Goal: Information Seeking & Learning: Learn about a topic

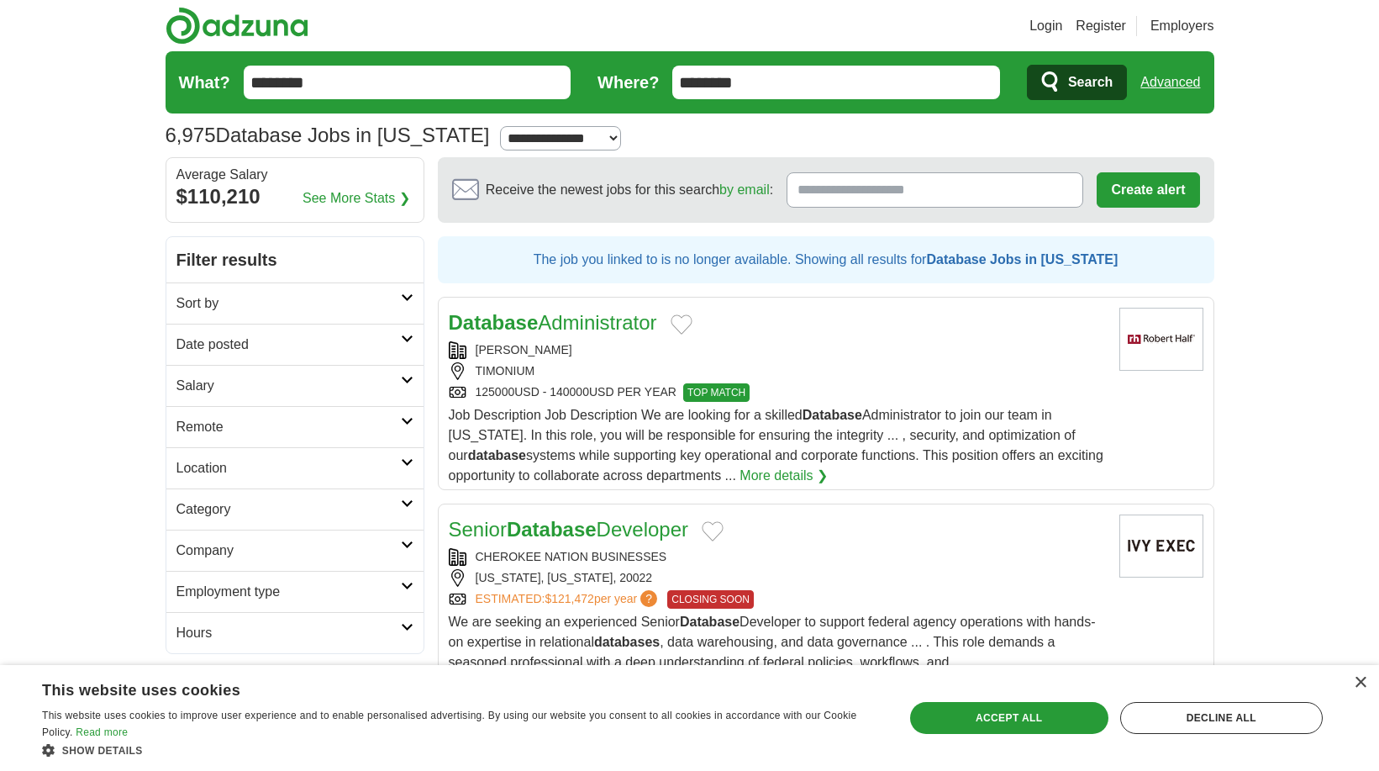
click at [380, 87] on input "********" at bounding box center [408, 83] width 328 height 34
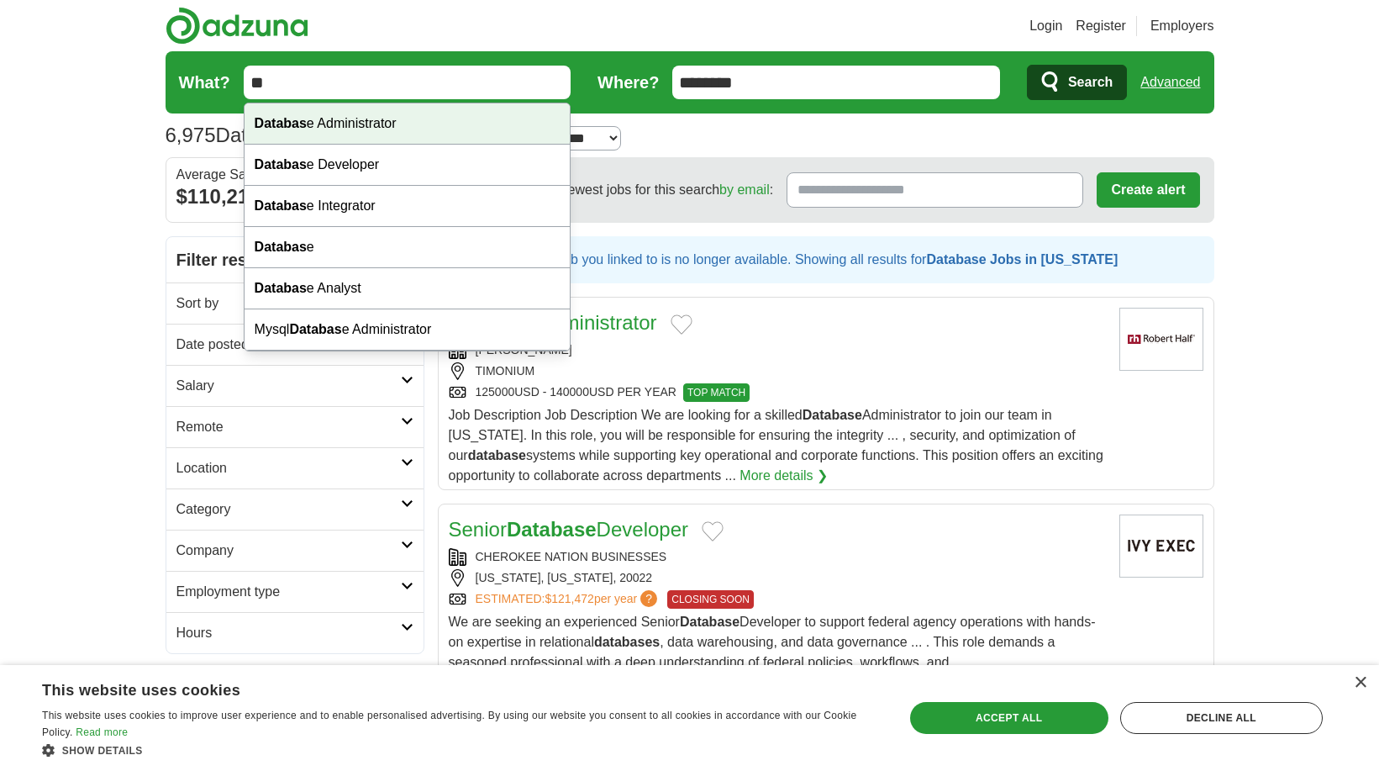
type input "*"
click at [372, 114] on div "Cost Engineer" at bounding box center [408, 123] width 326 height 41
type input "**********"
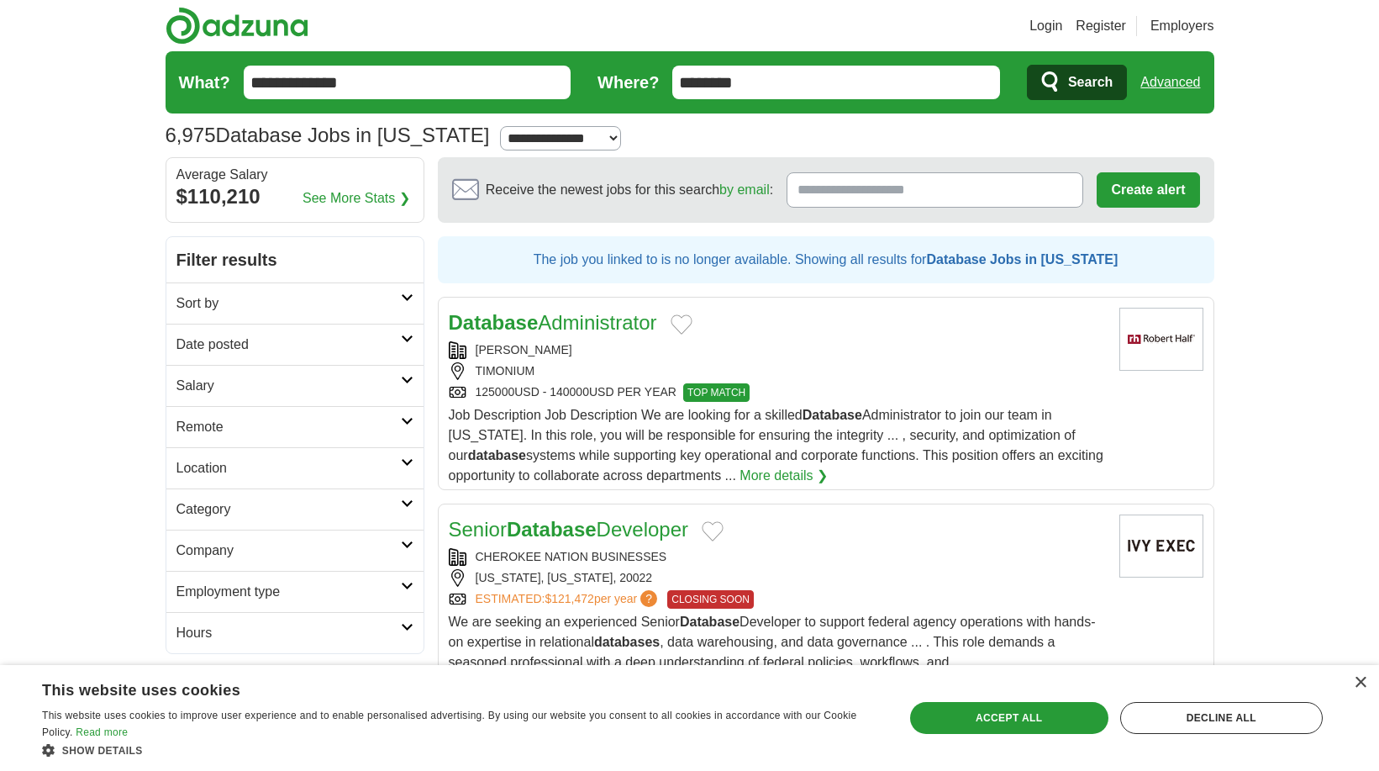
drag, startPoint x: 1062, startPoint y: 82, endPoint x: 1047, endPoint y: 82, distance: 14.3
click at [1056, 82] on button "Search" at bounding box center [1077, 82] width 100 height 35
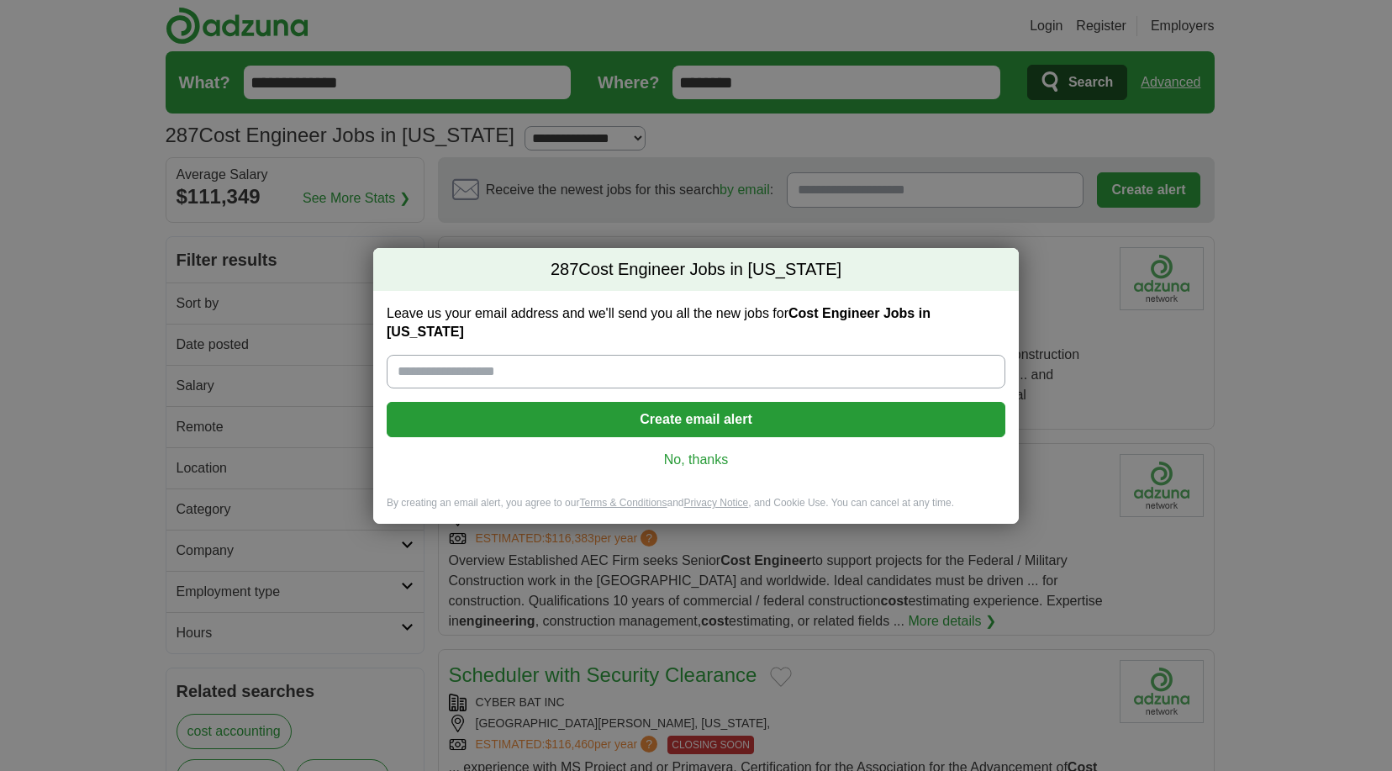
click at [695, 451] on link "No, thanks" at bounding box center [696, 460] width 592 height 18
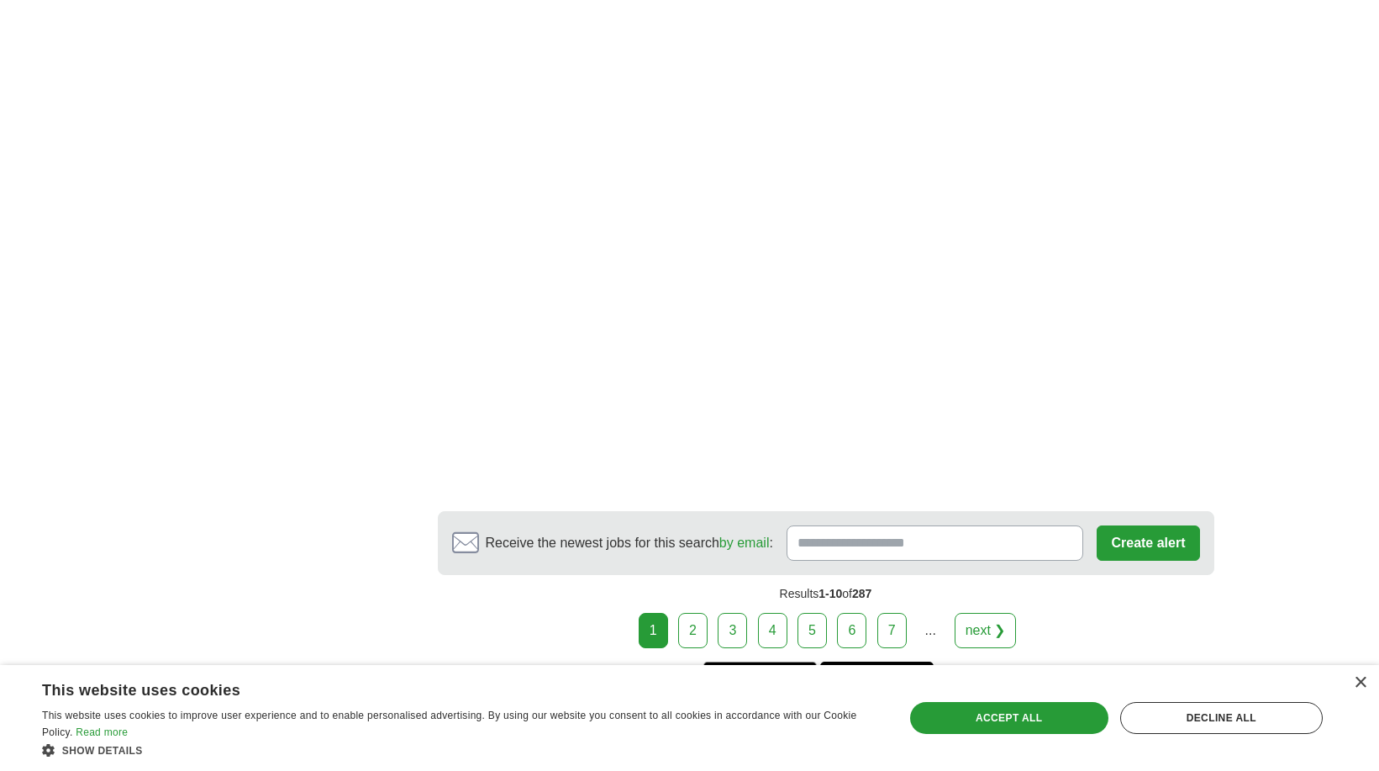
scroll to position [2522, 0]
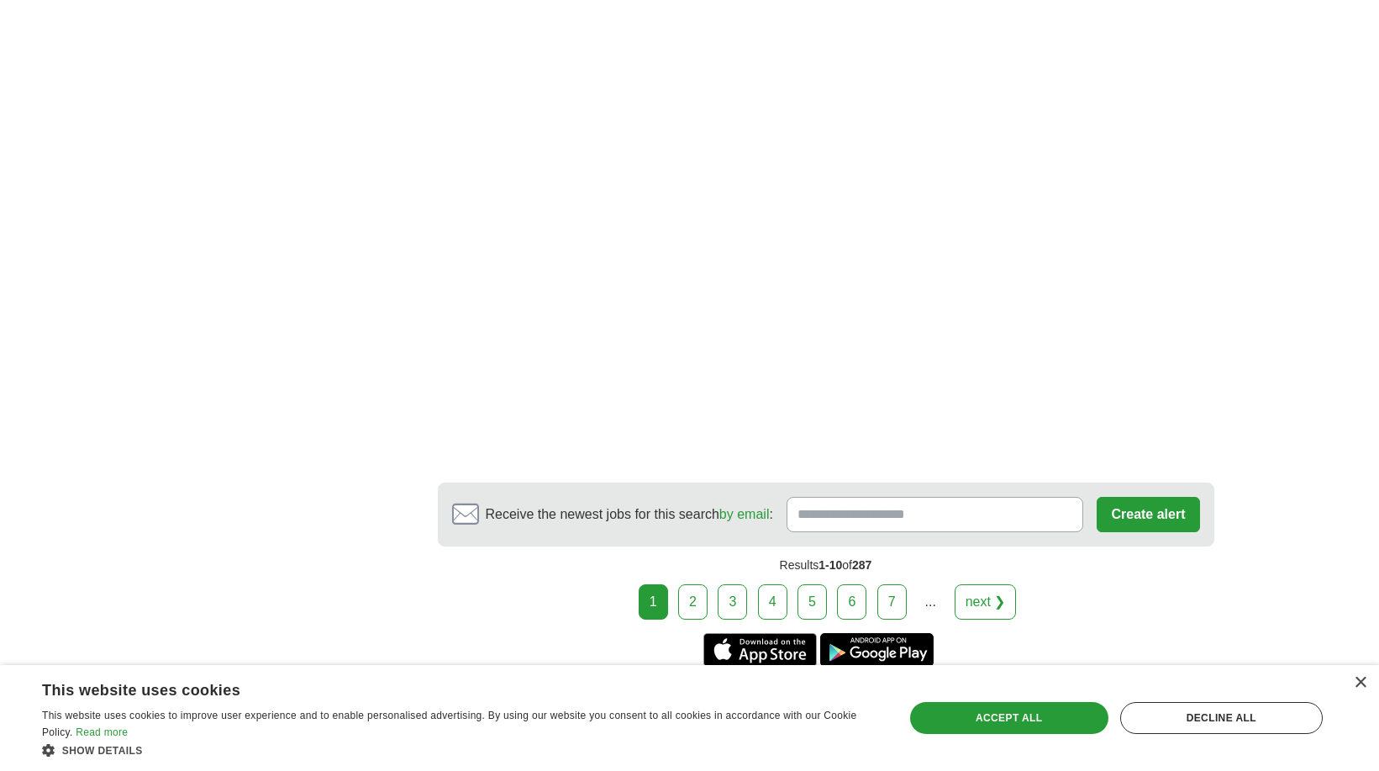
click at [687, 599] on link "2" at bounding box center [692, 601] width 29 height 35
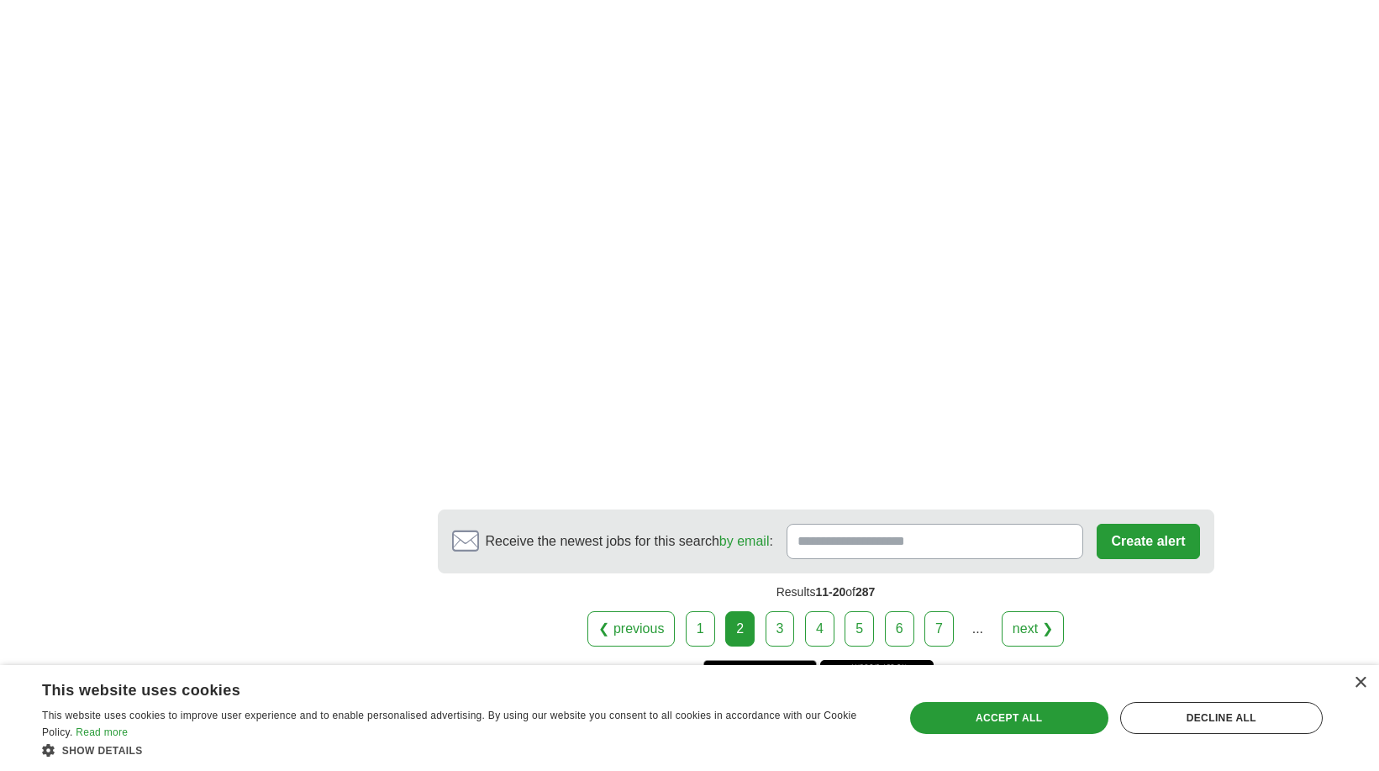
scroll to position [2522, 0]
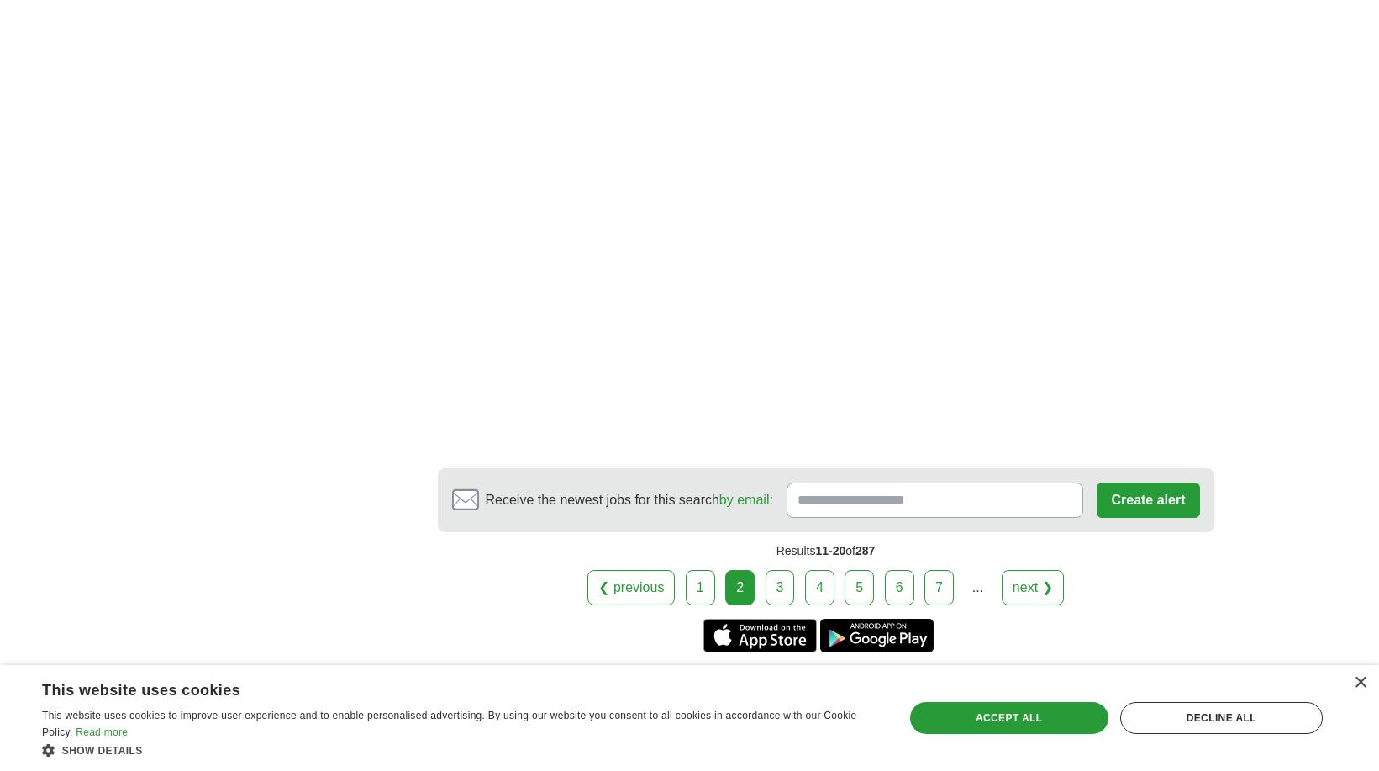
click at [778, 584] on link "3" at bounding box center [780, 587] width 29 height 35
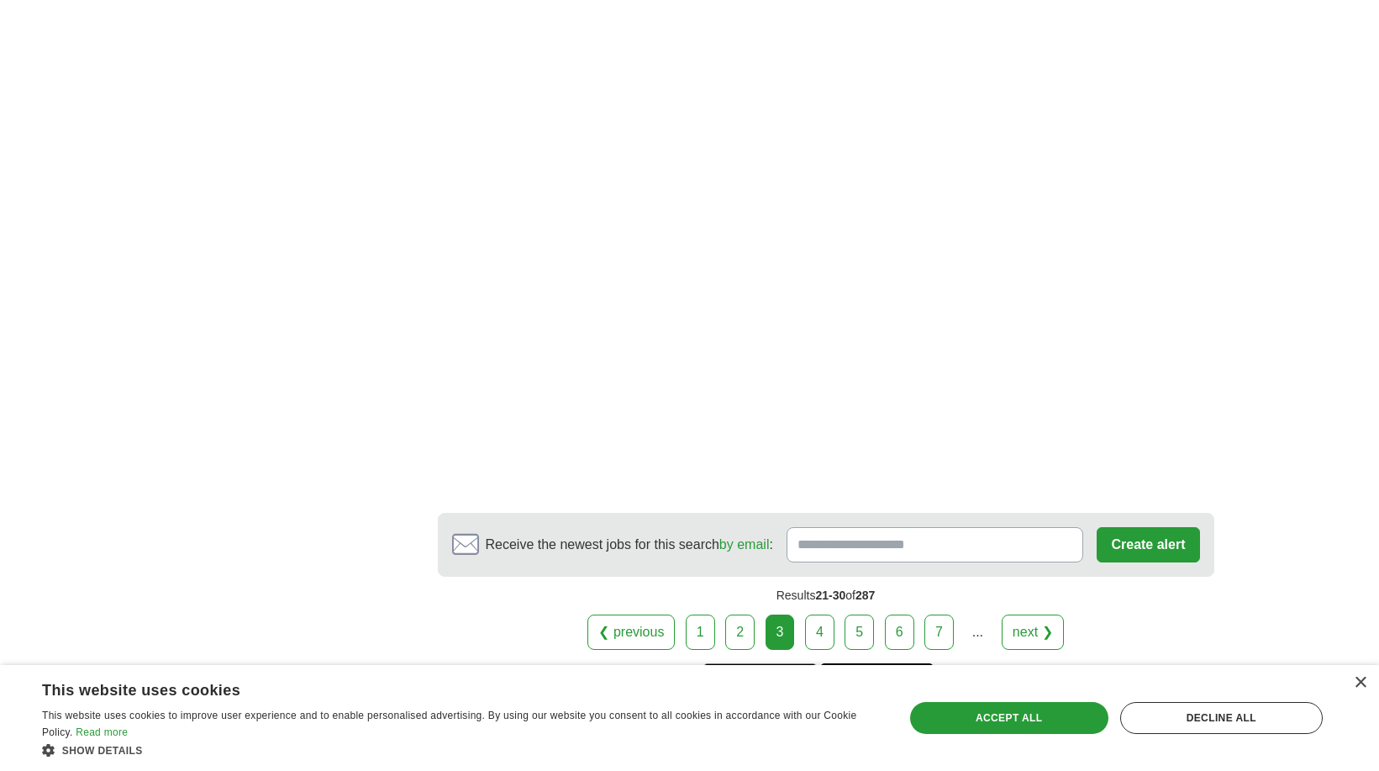
scroll to position [2438, 0]
click at [820, 612] on link "4" at bounding box center [819, 629] width 29 height 35
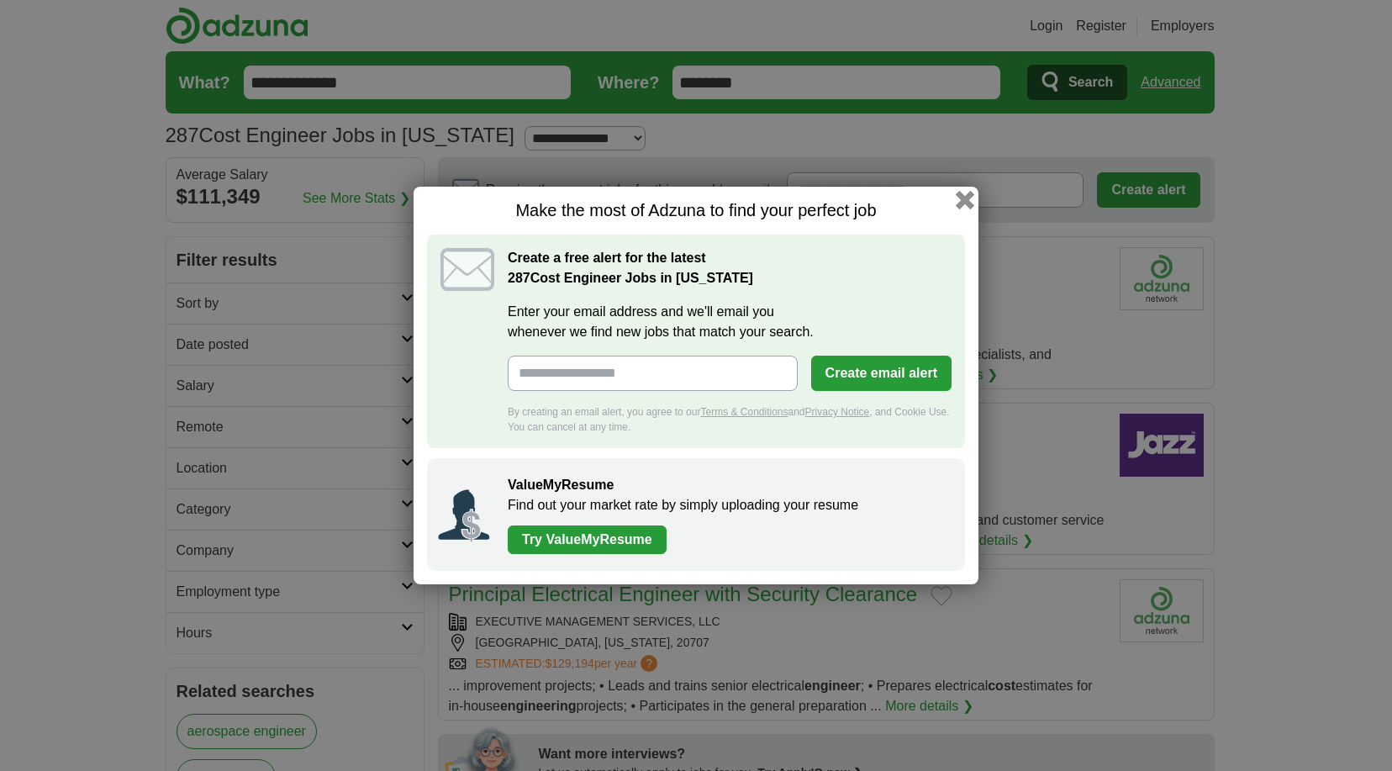
drag, startPoint x: 964, startPoint y: 193, endPoint x: 958, endPoint y: 200, distance: 8.9
click at [964, 195] on button "button" at bounding box center [964, 199] width 13 height 13
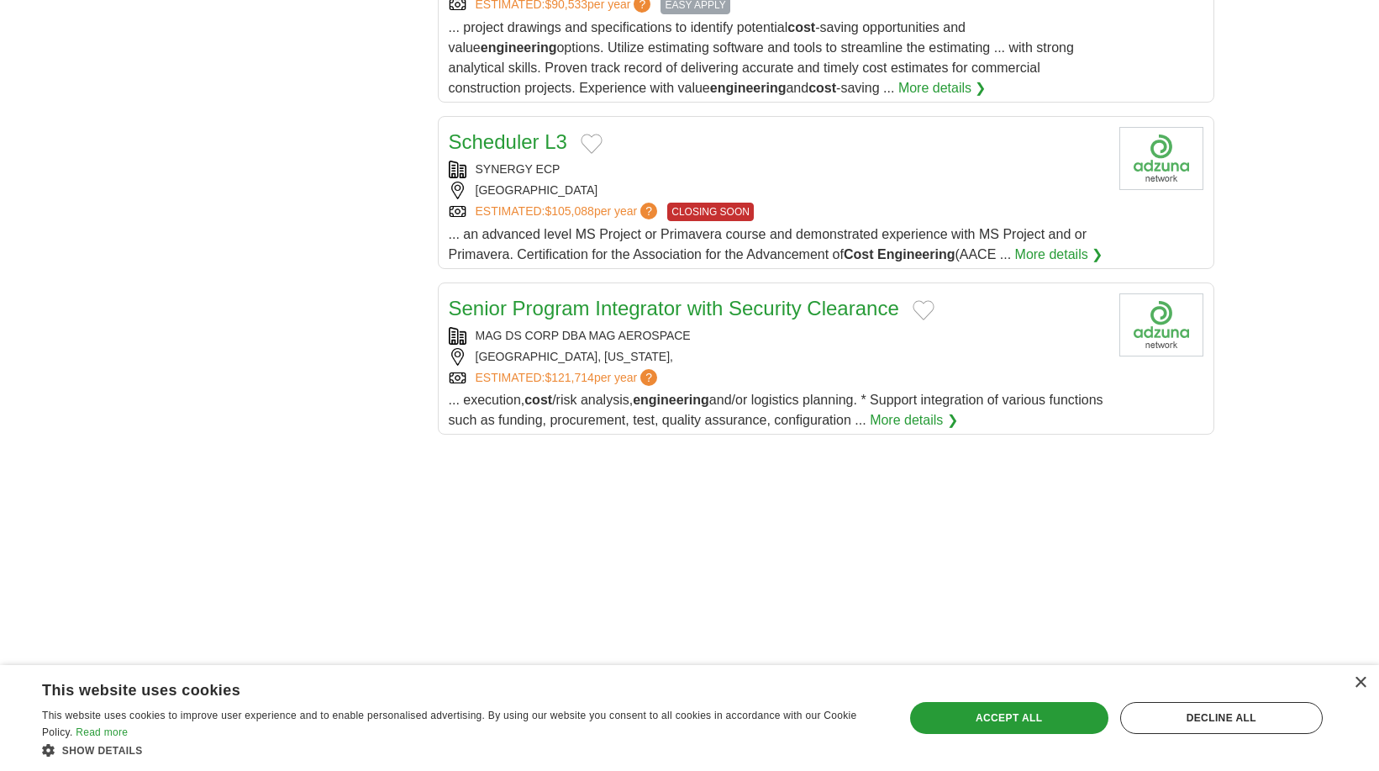
scroll to position [1681, 0]
